Goal: Find specific page/section: Find specific page/section

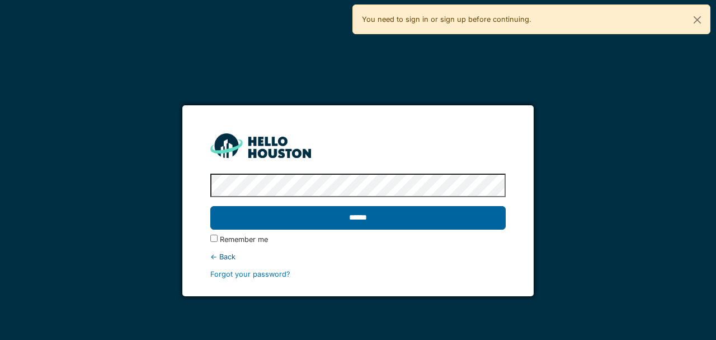
click at [338, 220] on input "******" at bounding box center [357, 218] width 295 height 24
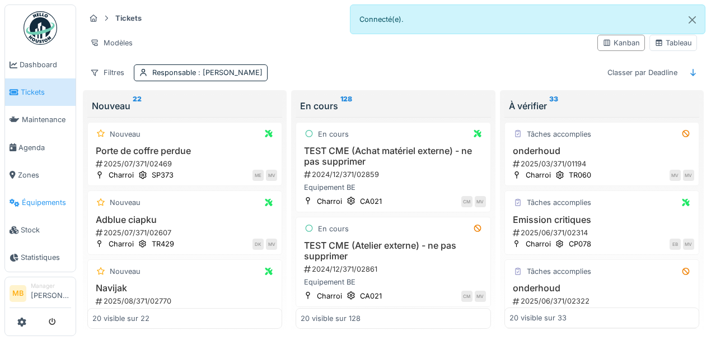
click at [50, 204] on span "Équipements" at bounding box center [46, 202] width 49 height 11
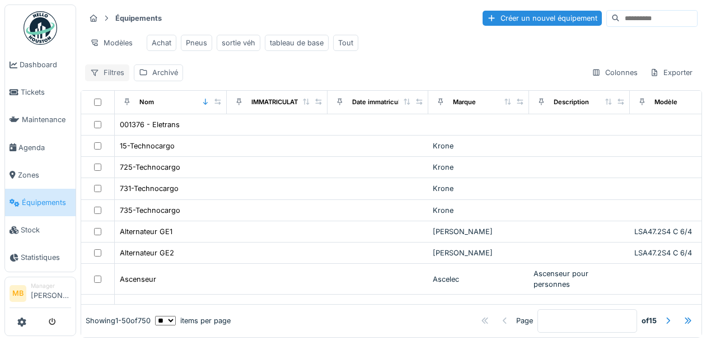
click at [118, 78] on div "Filtres" at bounding box center [107, 72] width 44 height 16
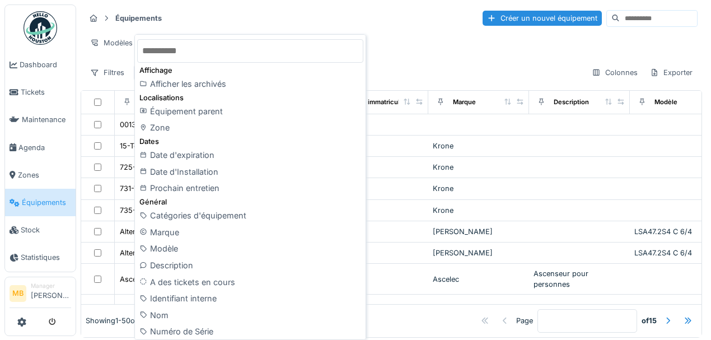
click at [396, 73] on div "Filtres Archivé Colonnes Exporter" at bounding box center [391, 72] width 612 height 16
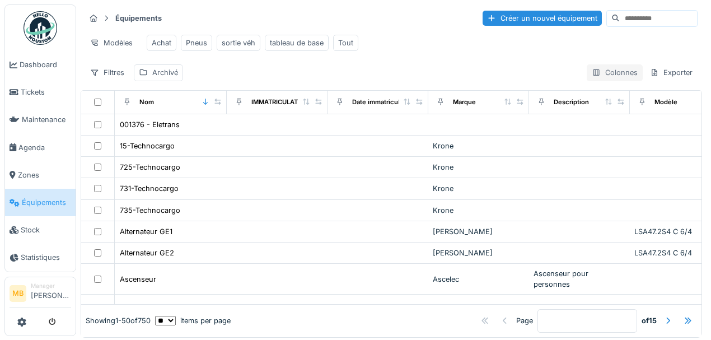
click at [591, 81] on div "Colonnes" at bounding box center [615, 72] width 56 height 16
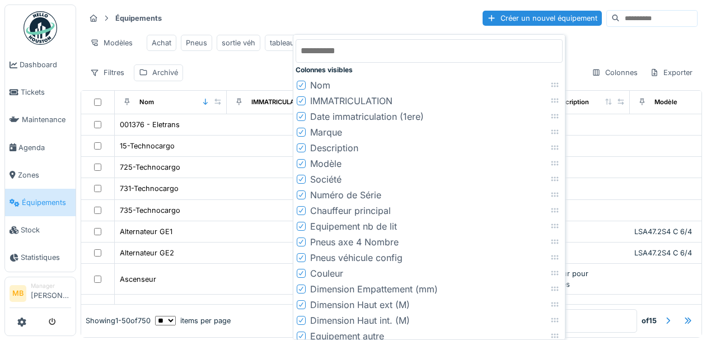
click at [612, 61] on div "Équipements Créer un nouvel équipement Modèles Achat Pneus sortie véh tableau d…" at bounding box center [391, 44] width 621 height 81
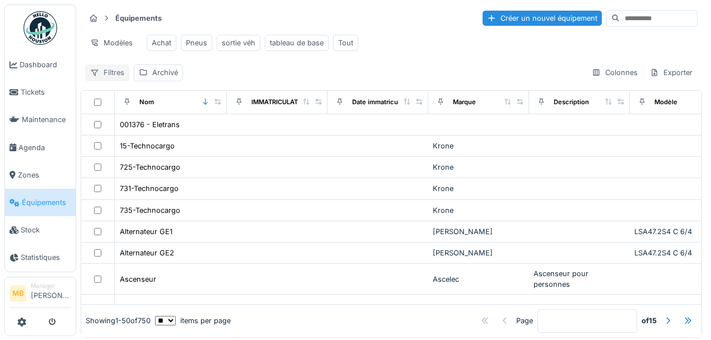
click at [118, 76] on div "Filtres" at bounding box center [107, 72] width 44 height 16
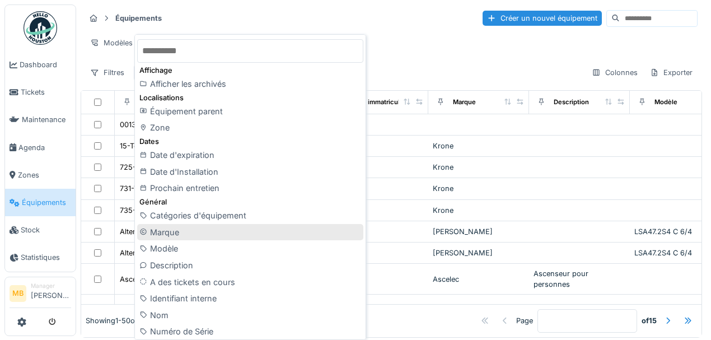
click at [166, 236] on div "Marque" at bounding box center [250, 232] width 226 height 17
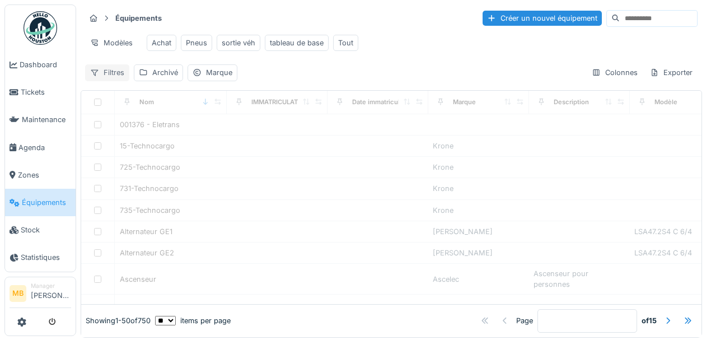
click at [119, 75] on div "Filtres" at bounding box center [107, 72] width 44 height 16
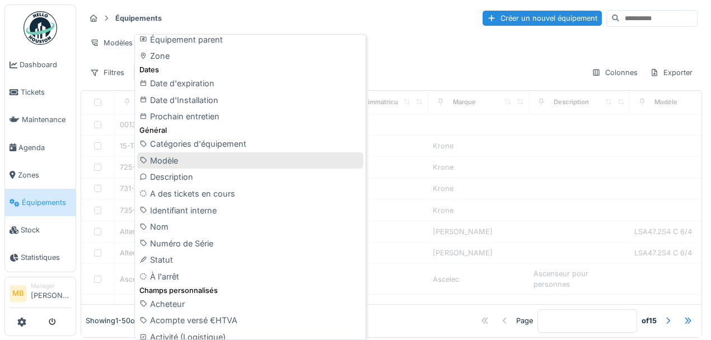
scroll to position [74, 0]
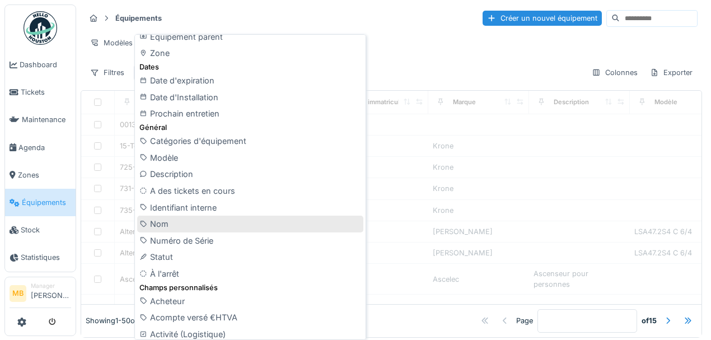
click at [203, 226] on div "Nom" at bounding box center [250, 223] width 226 height 17
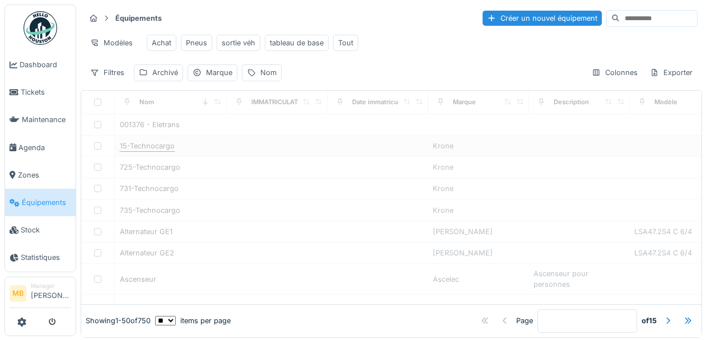
click at [113, 81] on div "Filtres" at bounding box center [107, 72] width 44 height 16
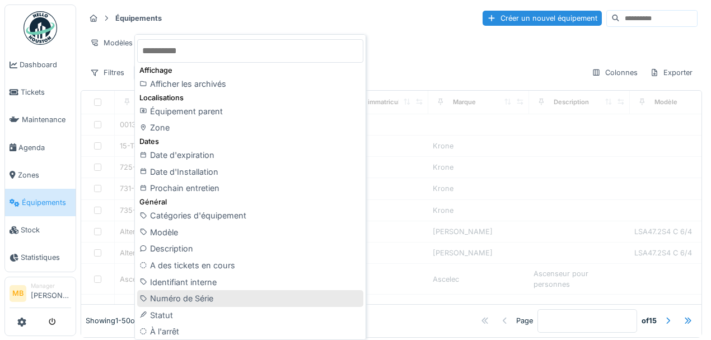
click at [179, 299] on div "Numéro de Série" at bounding box center [250, 298] width 226 height 17
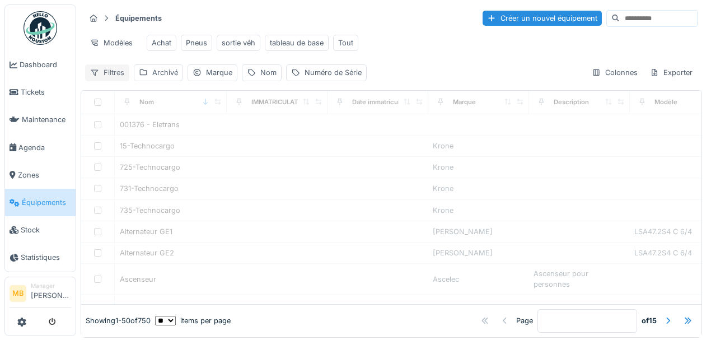
click at [113, 74] on div "Filtres" at bounding box center [107, 72] width 44 height 16
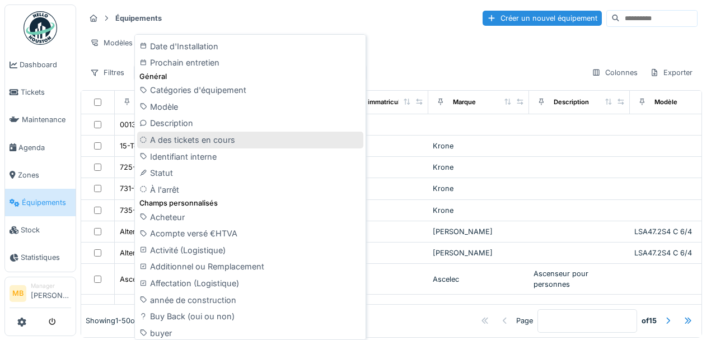
scroll to position [149, 0]
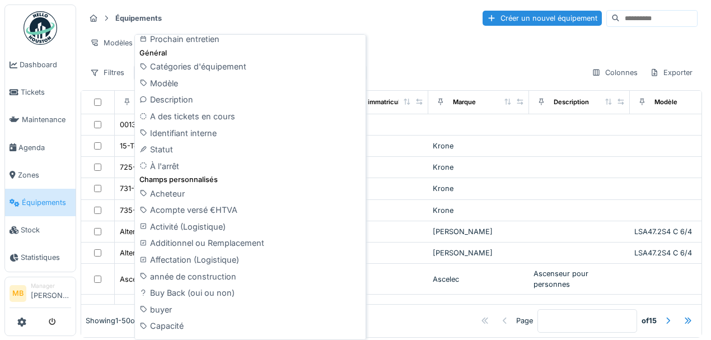
click at [461, 65] on div "Équipements Créer un nouvel équipement Modèles Achat Pneus sortie véh tableau d…" at bounding box center [391, 44] width 621 height 81
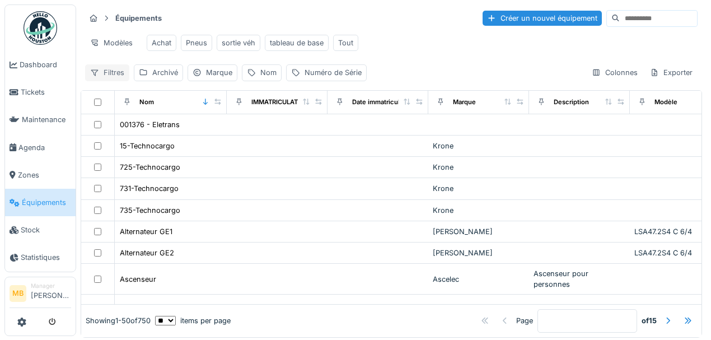
click at [108, 78] on div "Filtres" at bounding box center [107, 72] width 44 height 16
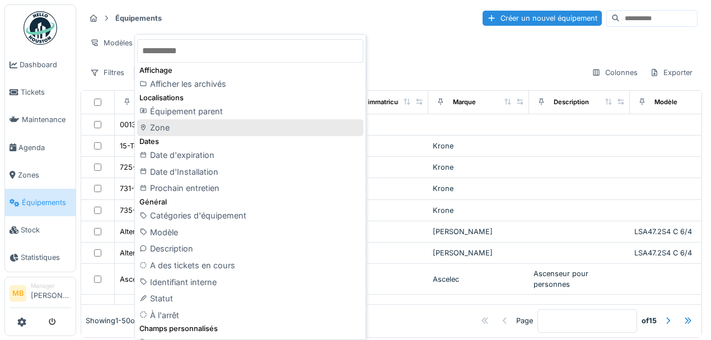
click at [207, 124] on div "Zone" at bounding box center [250, 127] width 226 height 17
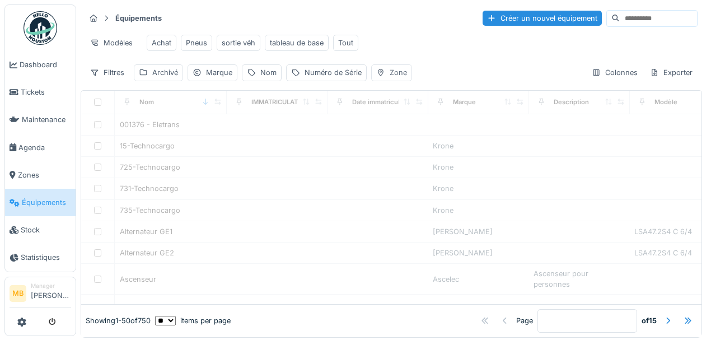
click at [385, 74] on div "Zone" at bounding box center [391, 72] width 41 height 16
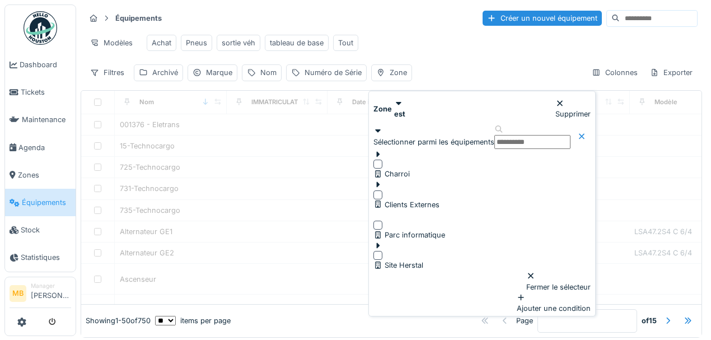
click at [382, 160] on div at bounding box center [377, 164] width 9 height 9
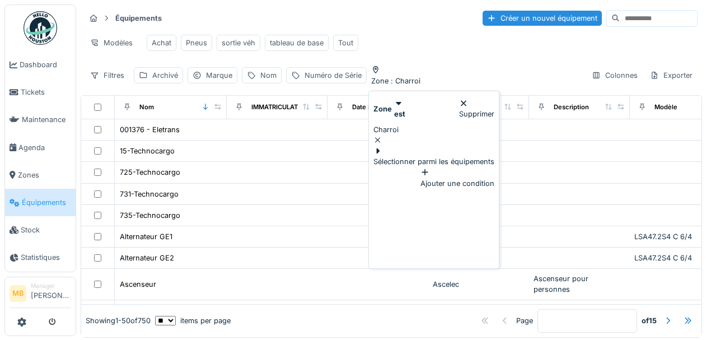
click at [473, 77] on div "Filtres Archivé Marque Nom Numéro de Série Zone : Charroi Colonnes Exporter" at bounding box center [391, 74] width 612 height 21
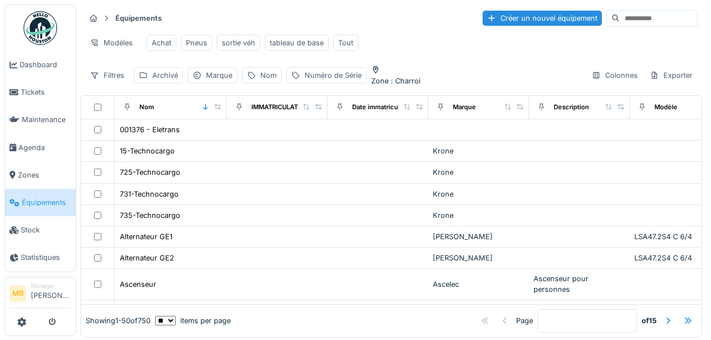
click at [490, 87] on div "Équipements Créer un nouvel équipement Modèles Achat Pneus sortie véh tableau d…" at bounding box center [391, 47] width 621 height 86
click at [413, 77] on span ": Charroi" at bounding box center [404, 81] width 32 height 8
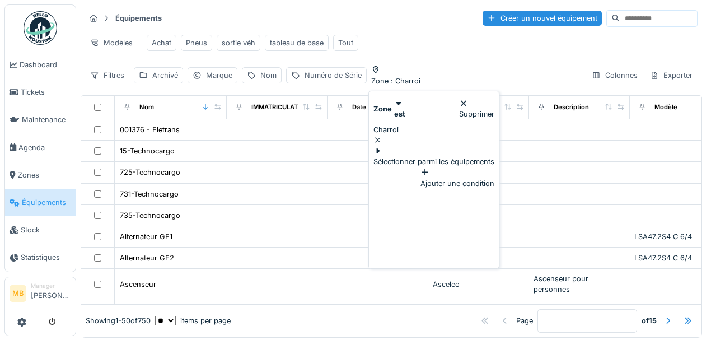
click at [488, 77] on div "Filtres Archivé Marque Nom Numéro de Série Zone : Charroi Colonnes Exporter" at bounding box center [391, 74] width 612 height 21
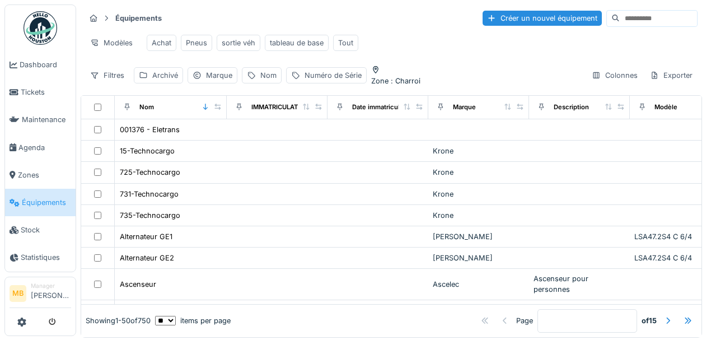
click at [466, 79] on div "Filtres Archivé Marque Nom Numéro de Série Zone : Charroi Colonnes Exporter" at bounding box center [391, 74] width 612 height 21
click at [268, 78] on div "Nom" at bounding box center [268, 75] width 16 height 11
click at [261, 130] on label "Nom" at bounding box center [253, 129] width 16 height 11
click at [265, 135] on input "Nom" at bounding box center [303, 147] width 116 height 24
click at [508, 69] on div "Filtres Archivé Marque Nom Numéro de Série Zone : Charroi Colonnes Exporter" at bounding box center [391, 74] width 612 height 21
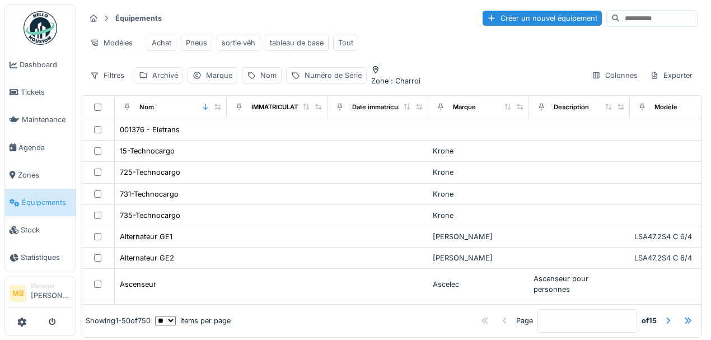
click at [420, 77] on span ": Charroi" at bounding box center [404, 81] width 32 height 8
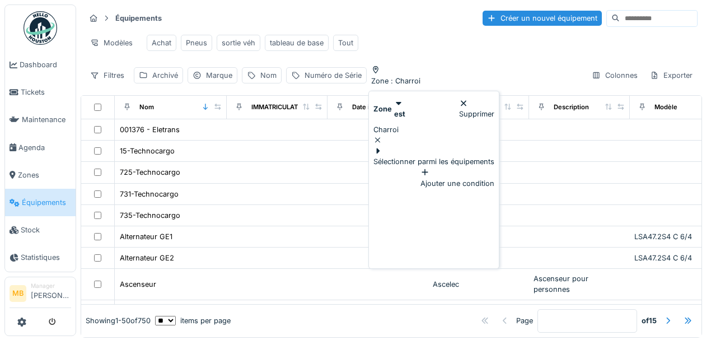
click at [488, 74] on div "Filtres Archivé Marque Nom Numéro de Série Zone : Charroi Colonnes Exporter" at bounding box center [391, 74] width 612 height 21
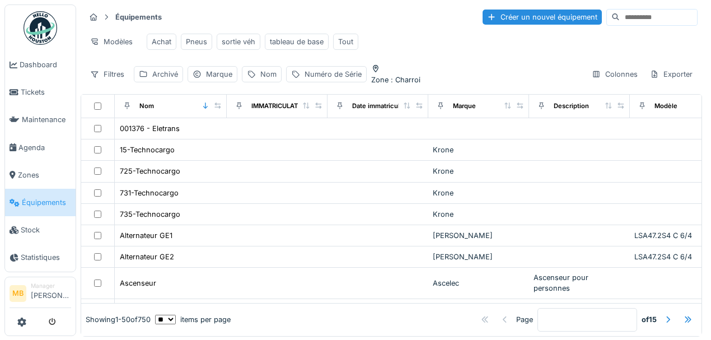
scroll to position [0, 0]
drag, startPoint x: 416, startPoint y: 72, endPoint x: 406, endPoint y: 75, distance: 10.6
click at [406, 76] on div "Zone : Charroi" at bounding box center [395, 81] width 49 height 11
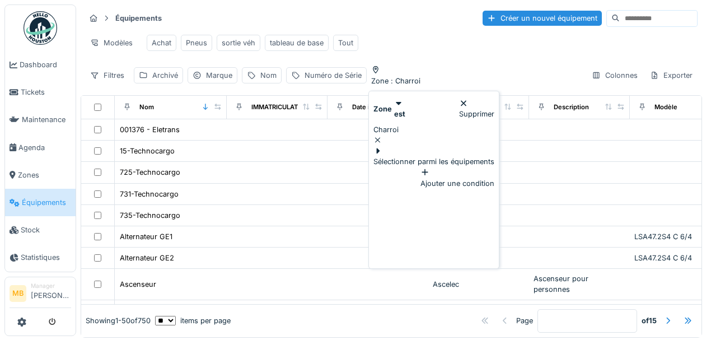
click at [533, 74] on div "Filtres Archivé Marque Nom Numéro de Série Zone : Charroi Colonnes Exporter" at bounding box center [391, 74] width 612 height 21
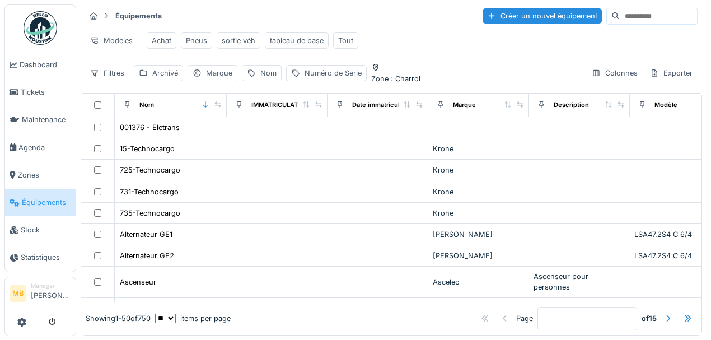
scroll to position [8, 0]
click at [102, 69] on div "Filtres" at bounding box center [107, 73] width 44 height 16
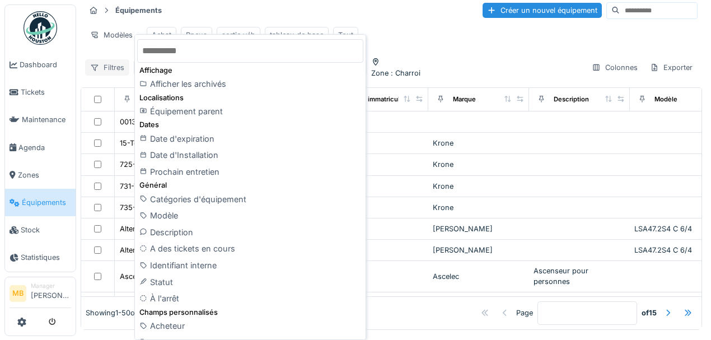
click at [104, 68] on div "Filtres" at bounding box center [107, 67] width 44 height 16
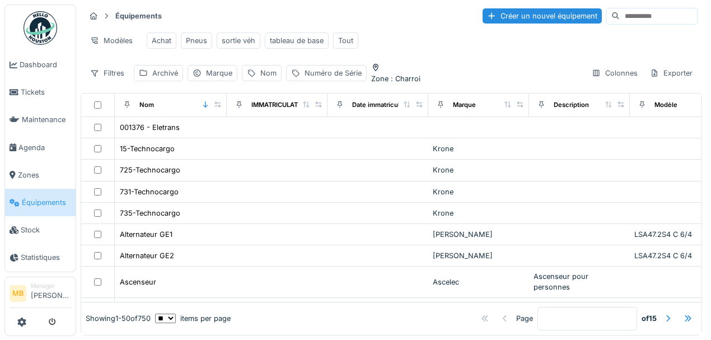
click at [462, 59] on div "Équipements Créer un nouvel équipement Modèles Achat Pneus sortie véh tableau d…" at bounding box center [391, 45] width 621 height 86
click at [420, 74] on span ": Charroi" at bounding box center [404, 78] width 32 height 8
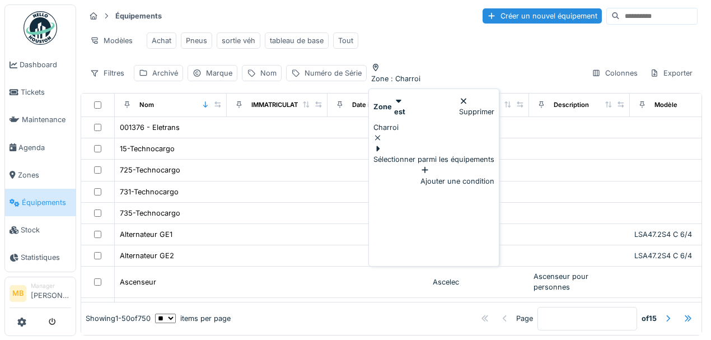
click at [470, 143] on div "Sélectionner parmi les équipements" at bounding box center [433, 153] width 121 height 21
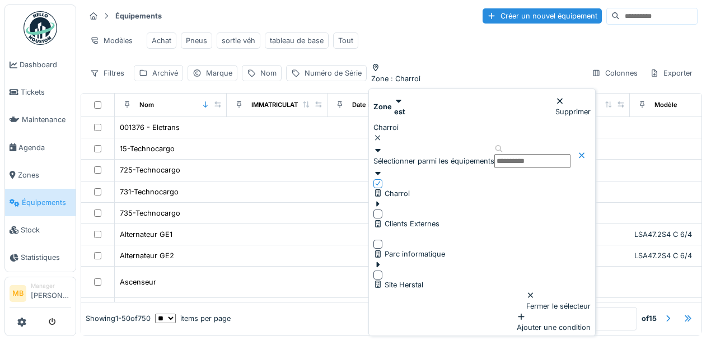
click at [471, 71] on div "Filtres Archivé Marque Nom Numéro de Série Zone : Charroi Colonnes Exporter" at bounding box center [391, 72] width 612 height 21
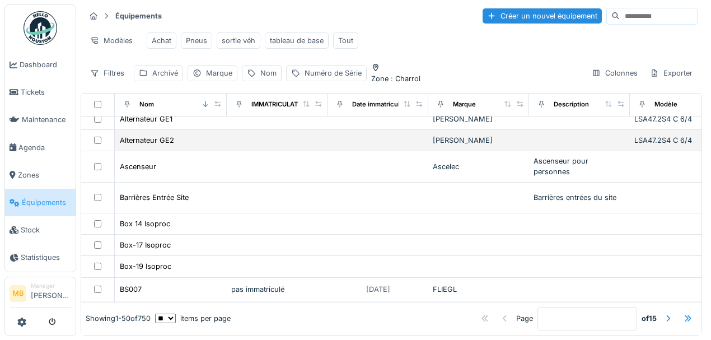
scroll to position [0, 0]
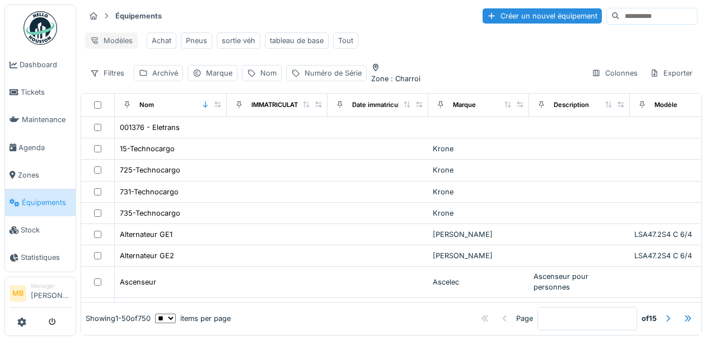
click at [118, 36] on div "Modèles" at bounding box center [111, 40] width 53 height 16
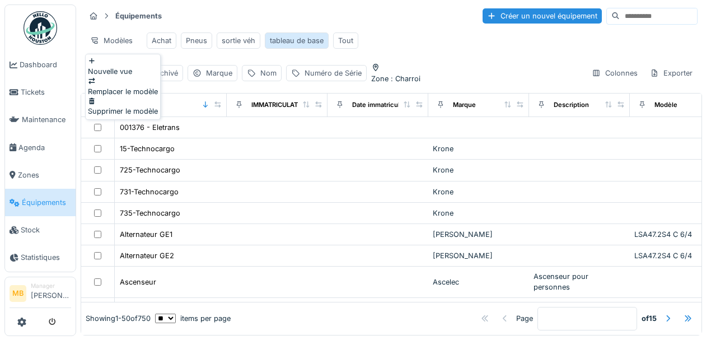
click at [282, 38] on div "tableau de base" at bounding box center [297, 40] width 54 height 11
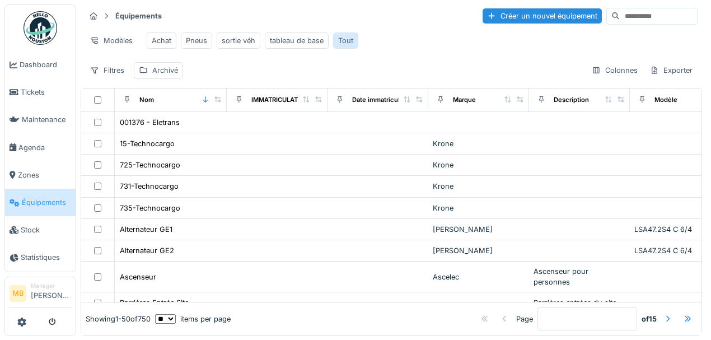
click at [339, 35] on div "Tout" at bounding box center [345, 40] width 15 height 11
click at [341, 35] on div "Tout" at bounding box center [345, 40] width 15 height 11
click at [101, 73] on div "Filtres" at bounding box center [107, 70] width 44 height 16
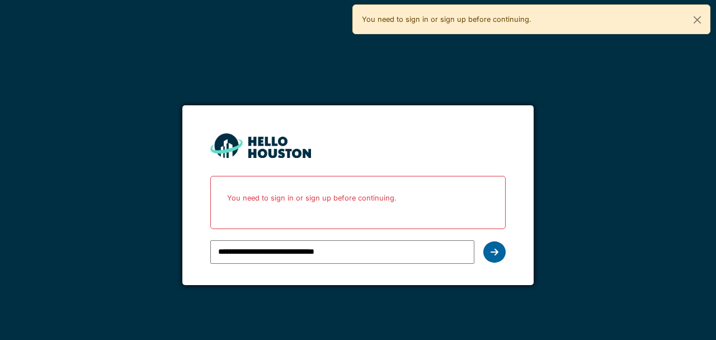
click at [498, 253] on icon at bounding box center [495, 251] width 8 height 9
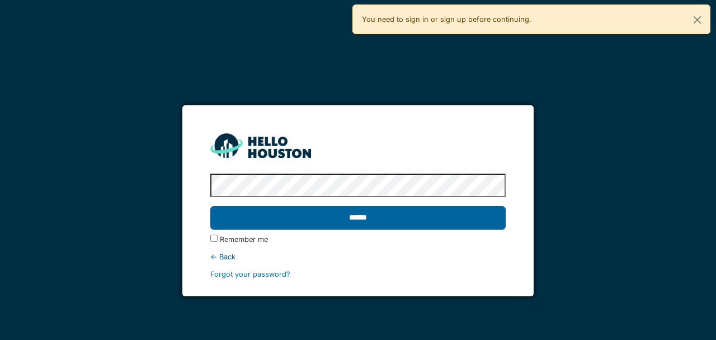
click at [357, 222] on input "******" at bounding box center [357, 218] width 295 height 24
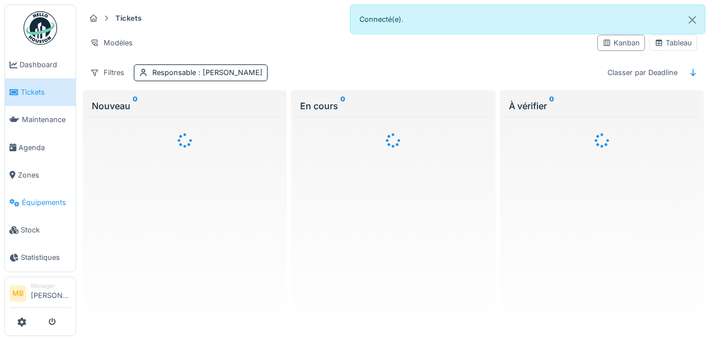
click at [27, 199] on span "Équipements" at bounding box center [46, 202] width 49 height 11
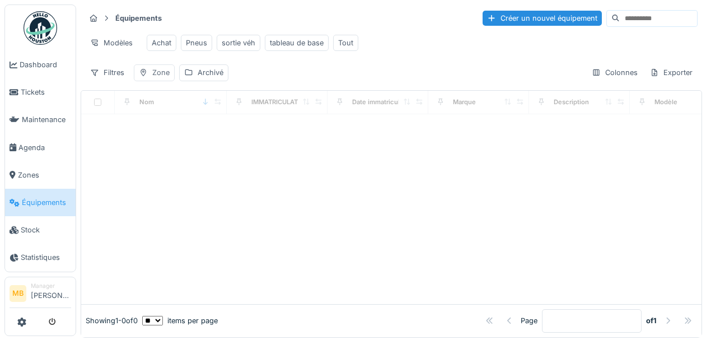
click at [154, 78] on div "Zone" at bounding box center [160, 72] width 17 height 11
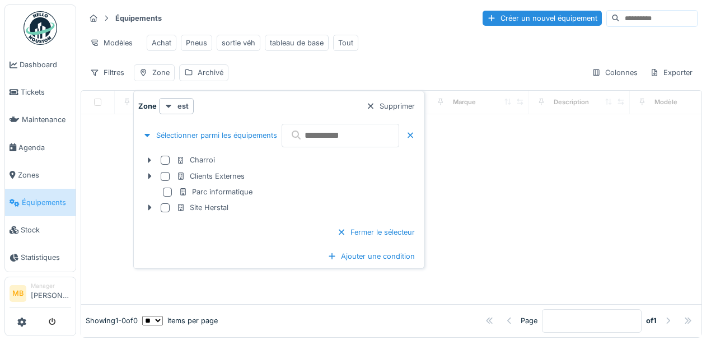
click at [163, 158] on div at bounding box center [165, 160] width 9 height 9
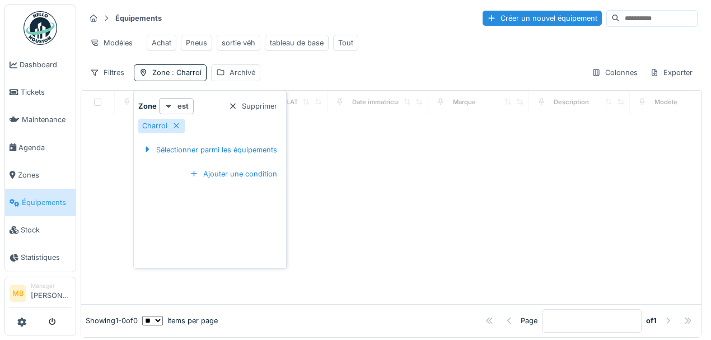
click at [316, 73] on div "Filtres Zone : Charroi Archivé Colonnes Exporter" at bounding box center [391, 72] width 612 height 16
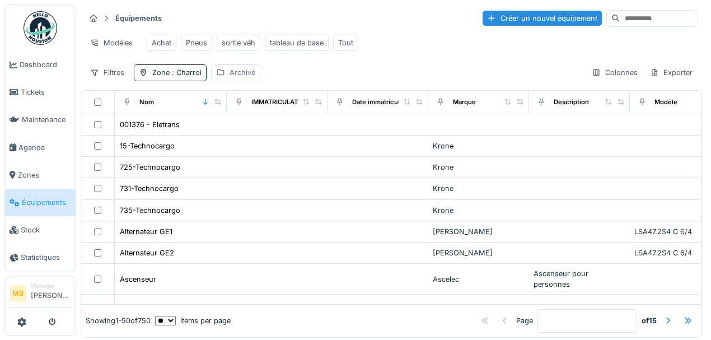
click at [236, 78] on div "Archivé" at bounding box center [242, 72] width 26 height 11
click at [291, 105] on div "Supprimer" at bounding box center [308, 106] width 58 height 15
click at [288, 105] on div "IMMATRICULATION" at bounding box center [280, 102] width 58 height 10
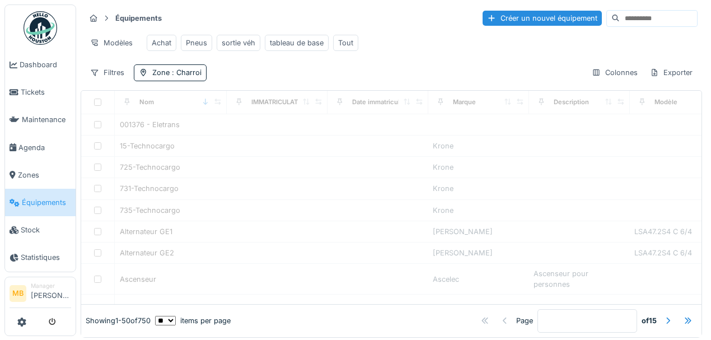
click at [247, 71] on div "Filtres Zone : Charroi Colonnes Exporter" at bounding box center [391, 72] width 612 height 16
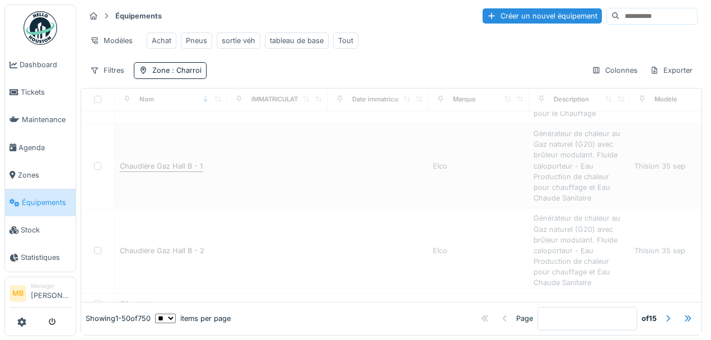
scroll to position [634, 0]
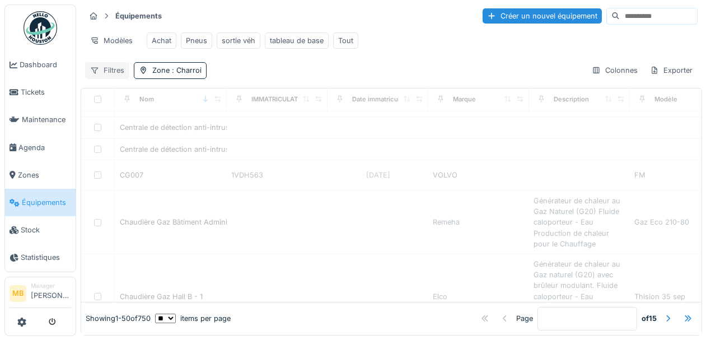
click at [114, 71] on div "Filtres" at bounding box center [107, 70] width 44 height 16
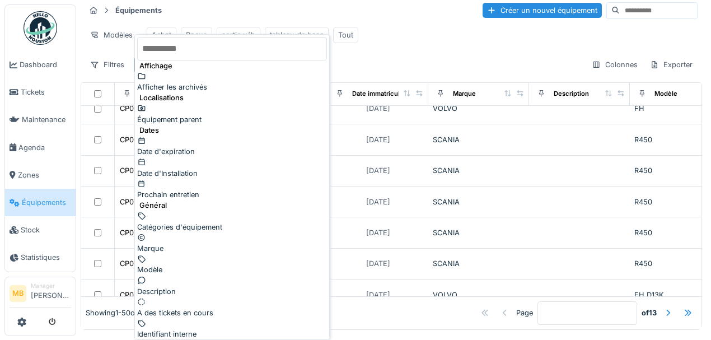
scroll to position [233, 0]
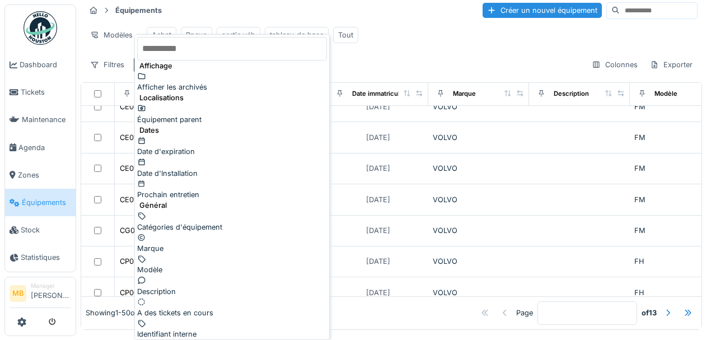
click at [421, 60] on div "Équipements Créer un nouvel équipement Modèles Achat Pneus sortie véh tableau d…" at bounding box center [391, 37] width 621 height 81
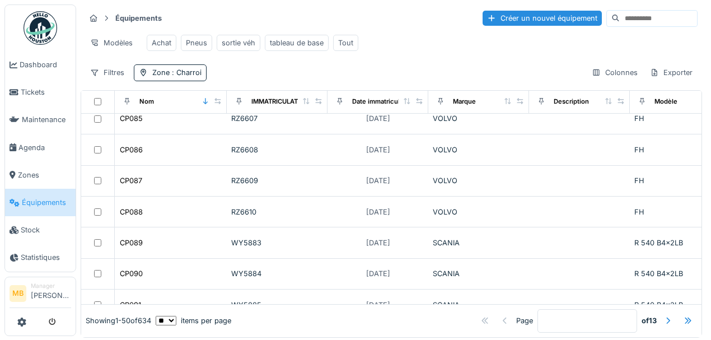
scroll to position [1268, 0]
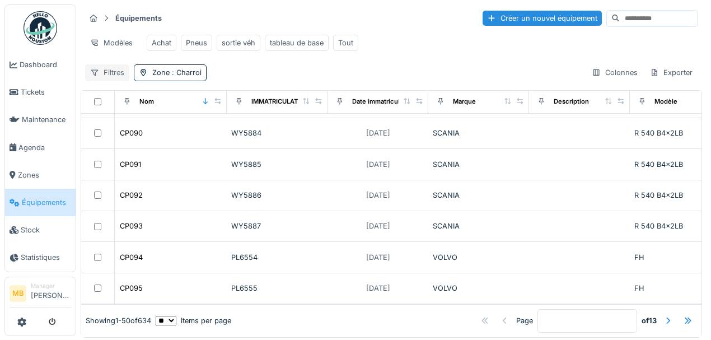
click at [101, 78] on div "Filtres" at bounding box center [107, 72] width 44 height 16
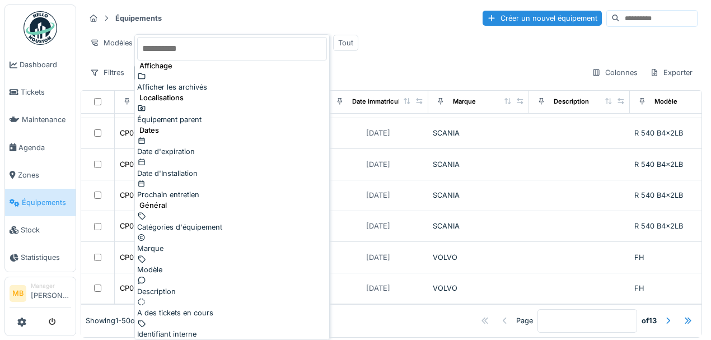
click at [165, 232] on div "Marque" at bounding box center [232, 242] width 190 height 21
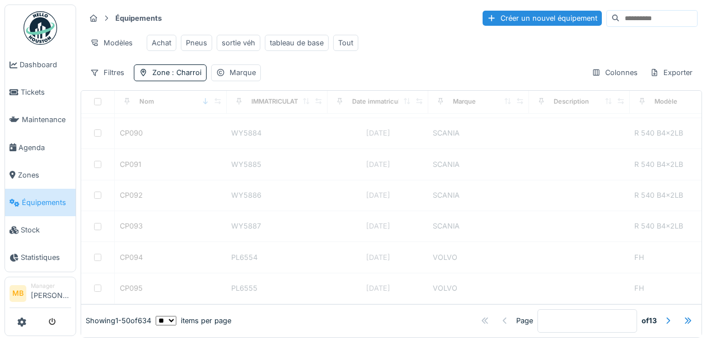
click at [118, 79] on div "Filtres" at bounding box center [107, 72] width 44 height 16
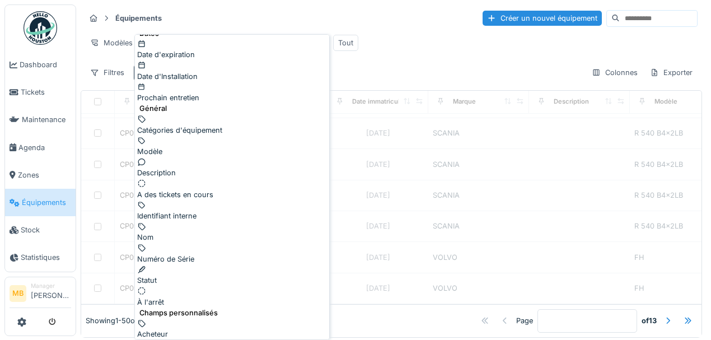
scroll to position [112, 0]
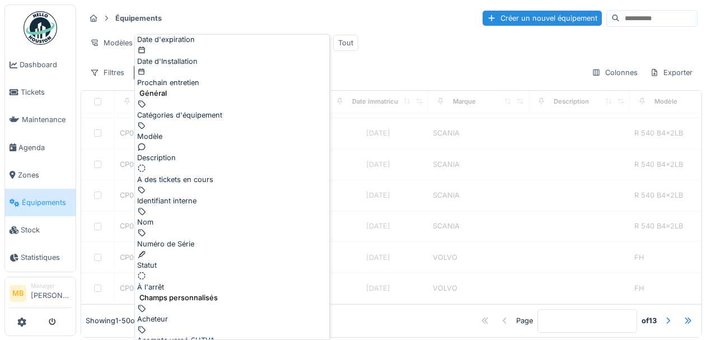
click at [177, 206] on div "Nom" at bounding box center [232, 216] width 190 height 21
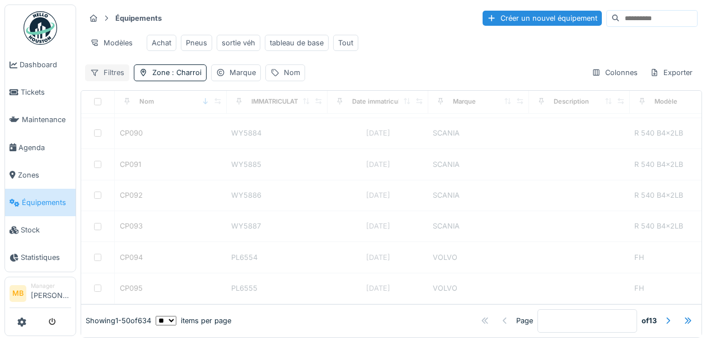
click at [106, 81] on div "Filtres" at bounding box center [107, 72] width 44 height 16
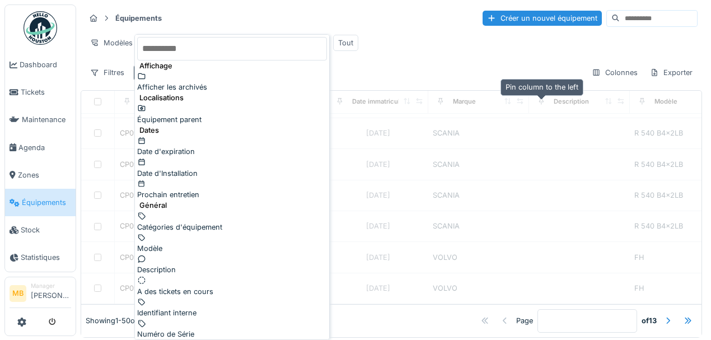
click at [506, 72] on div "Filtres Zone : Charroi Marque Nom Colonnes Exporter" at bounding box center [391, 72] width 612 height 16
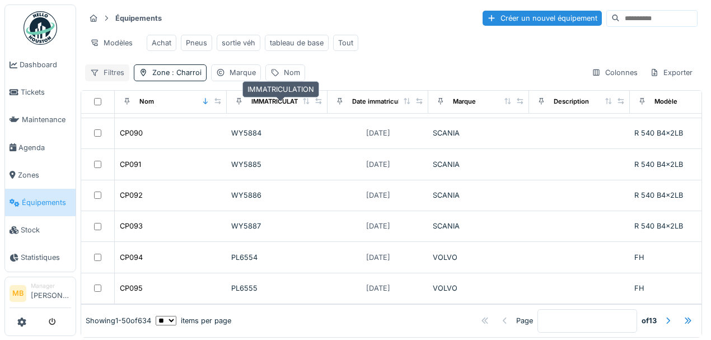
click at [116, 78] on div "Filtres" at bounding box center [107, 72] width 44 height 16
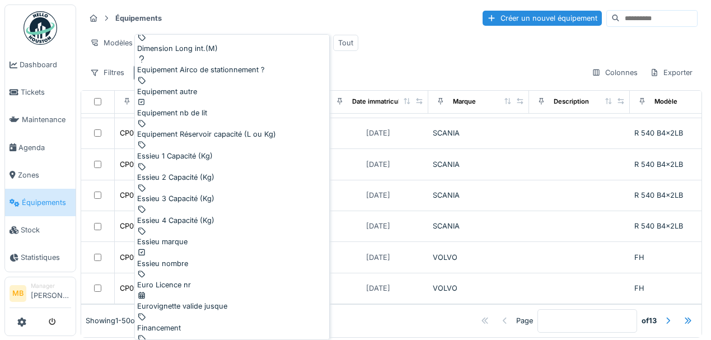
scroll to position [1044, 0]
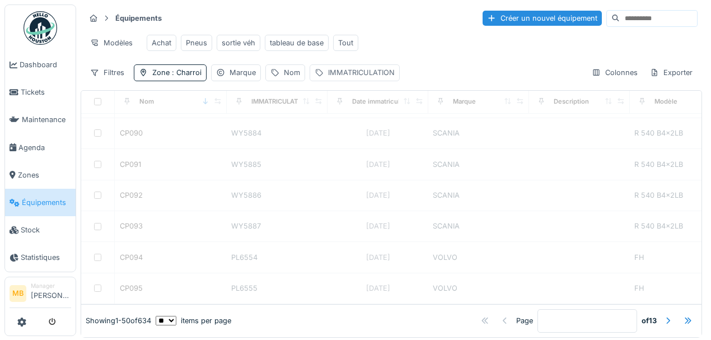
click at [349, 78] on div "IMMATRICULATION" at bounding box center [361, 72] width 67 height 11
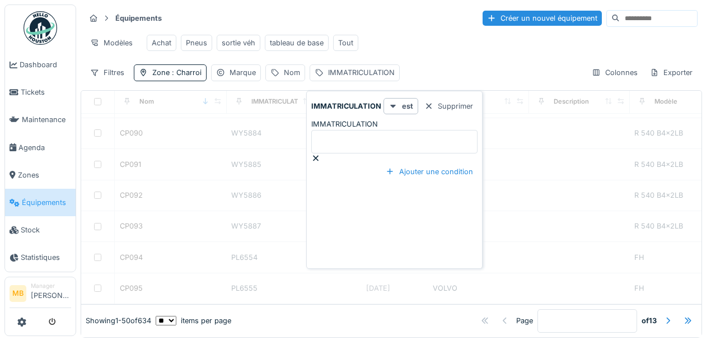
click at [329, 128] on label "IMMATRICULATION" at bounding box center [344, 124] width 67 height 11
click at [329, 130] on input "IMMATRICULATION" at bounding box center [394, 142] width 166 height 24
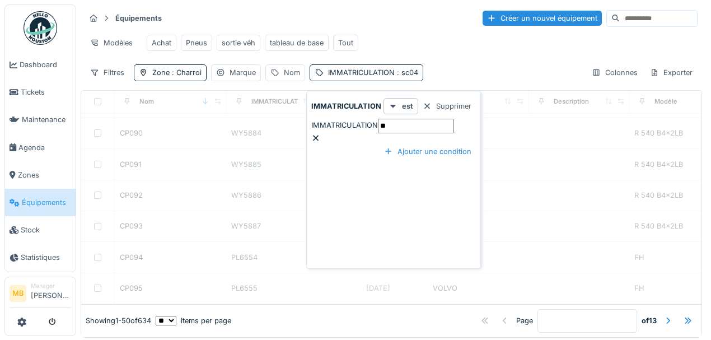
type input "****"
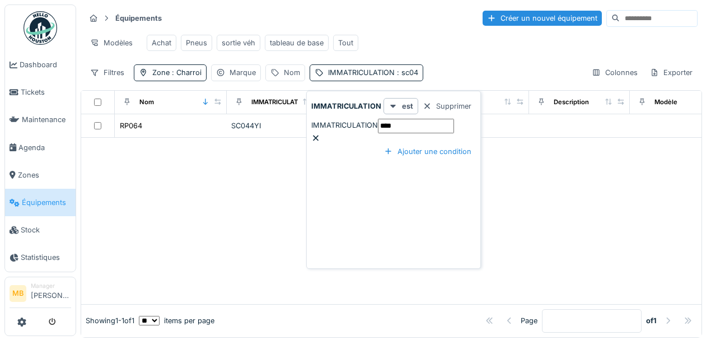
scroll to position [0, 0]
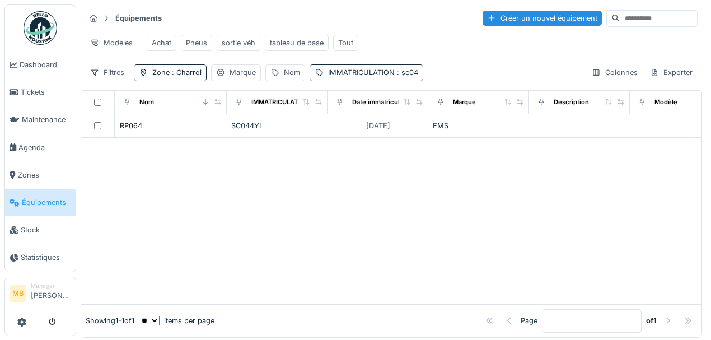
click at [217, 176] on div at bounding box center [391, 221] width 620 height 166
